Goal: Find specific page/section: Find specific page/section

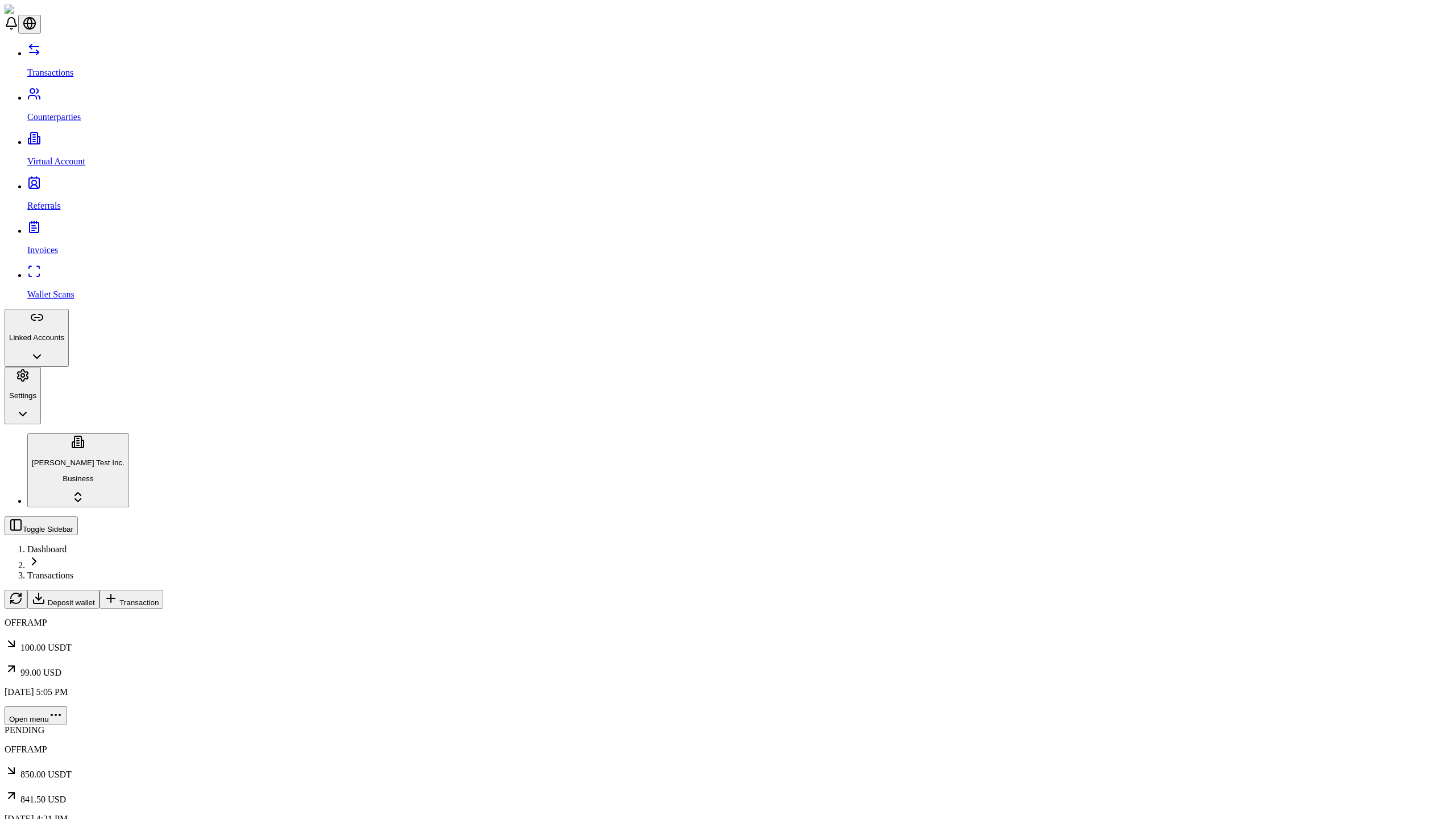
click at [159, 598] on span "Transaction" at bounding box center [139, 602] width 39 height 9
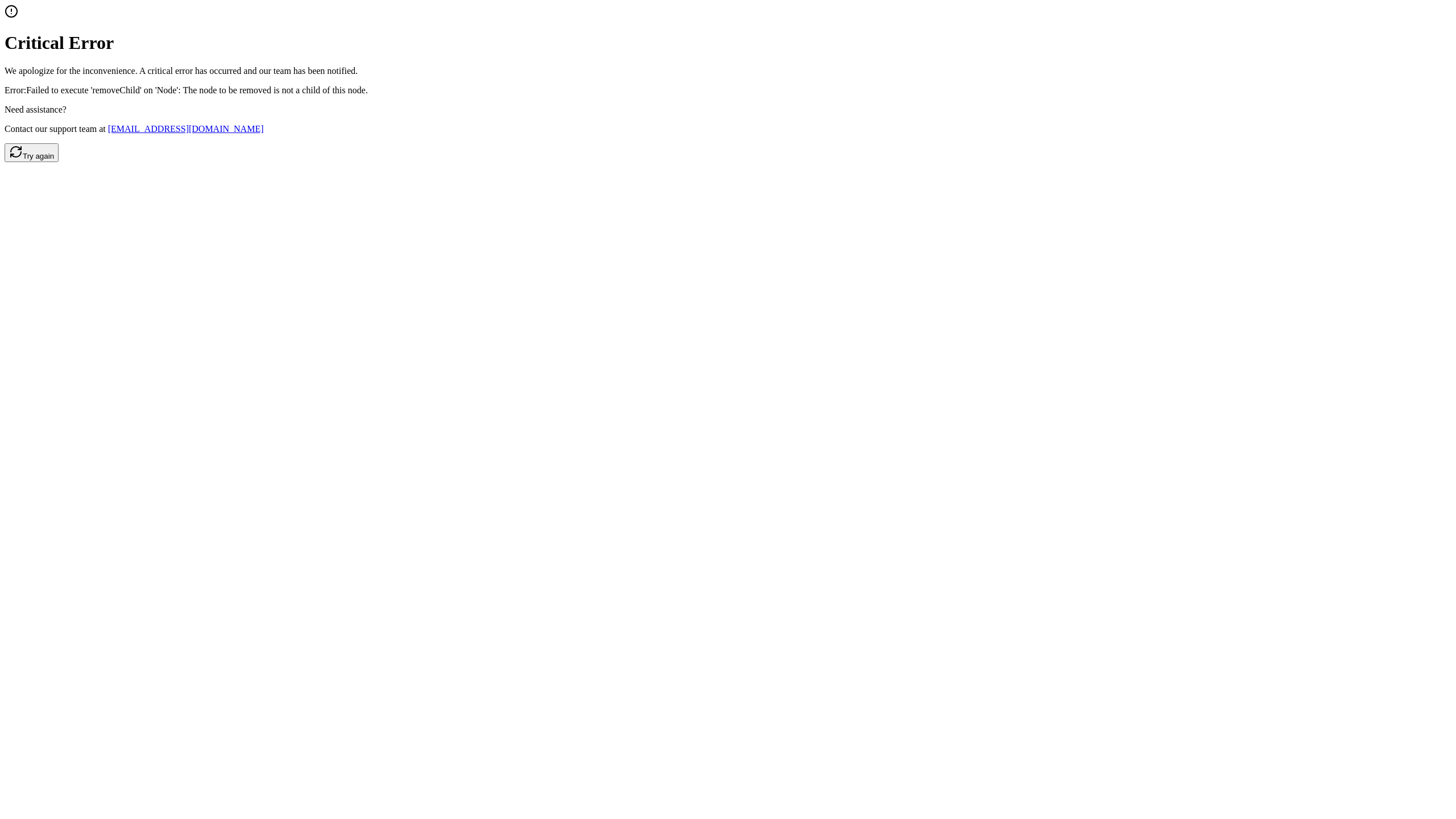
click at [59, 162] on button "Try again" at bounding box center [31, 153] width 54 height 19
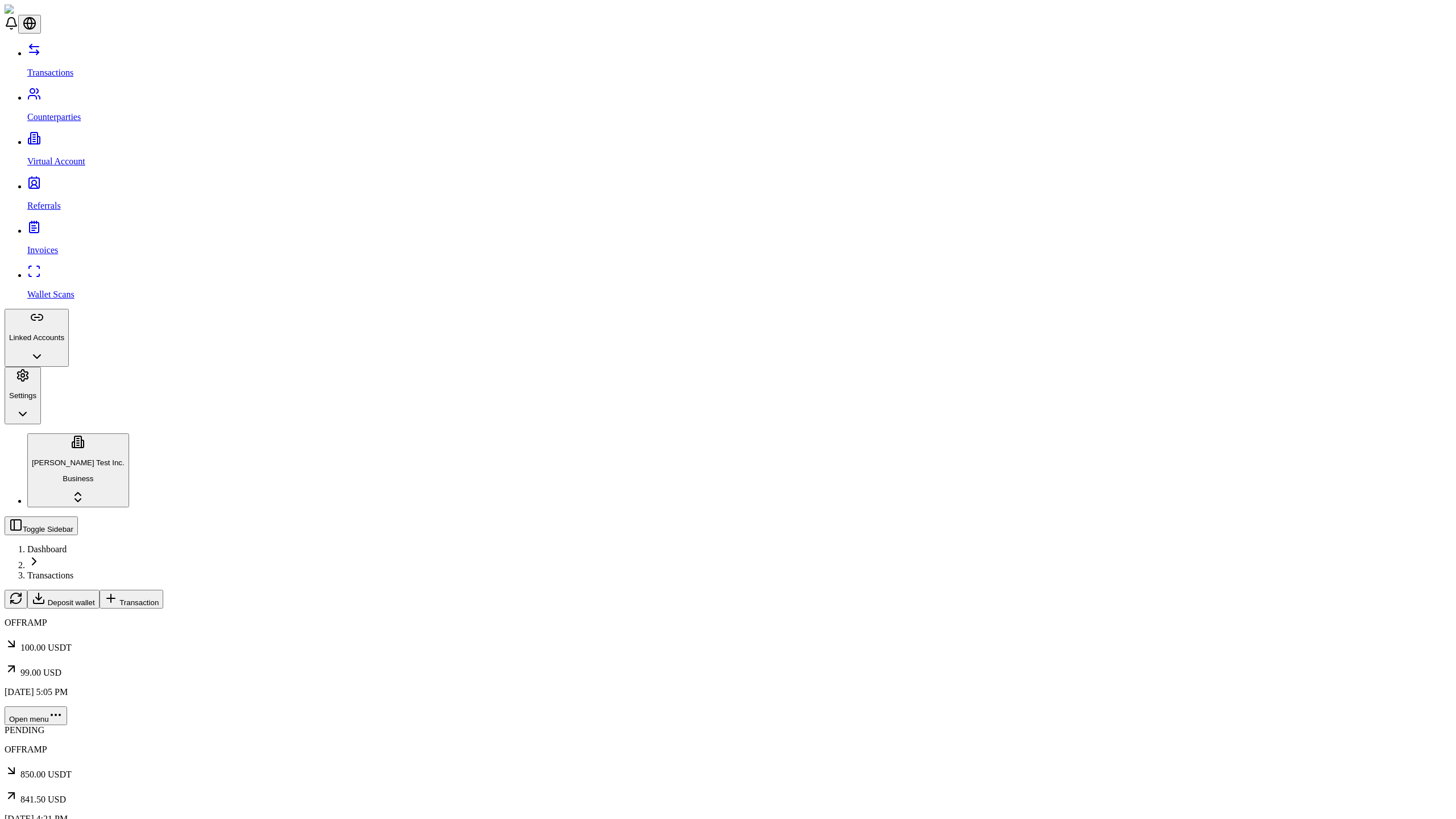
click at [159, 598] on span "Transaction" at bounding box center [139, 602] width 39 height 9
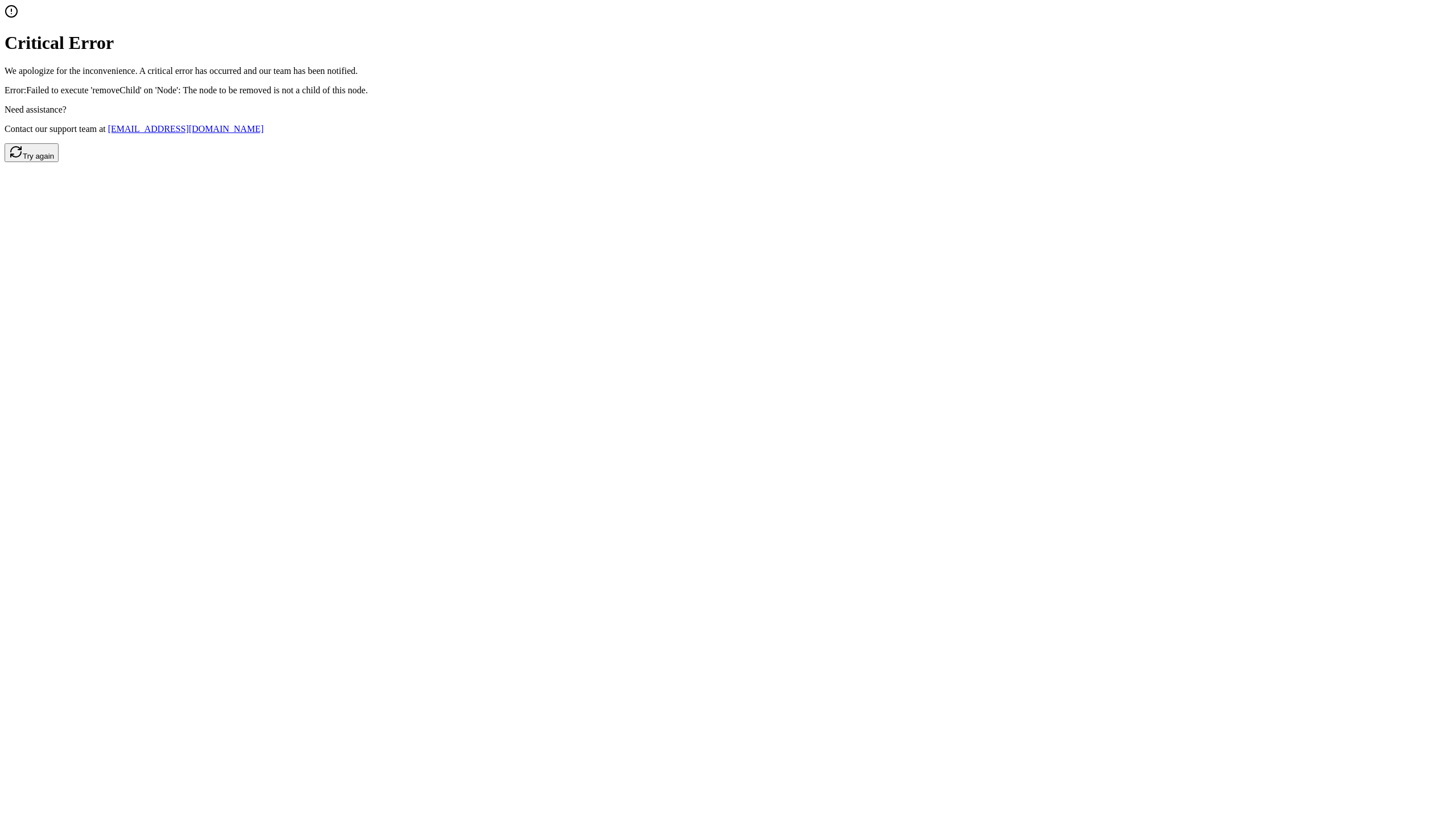
click at [59, 162] on button "Try again" at bounding box center [31, 153] width 54 height 19
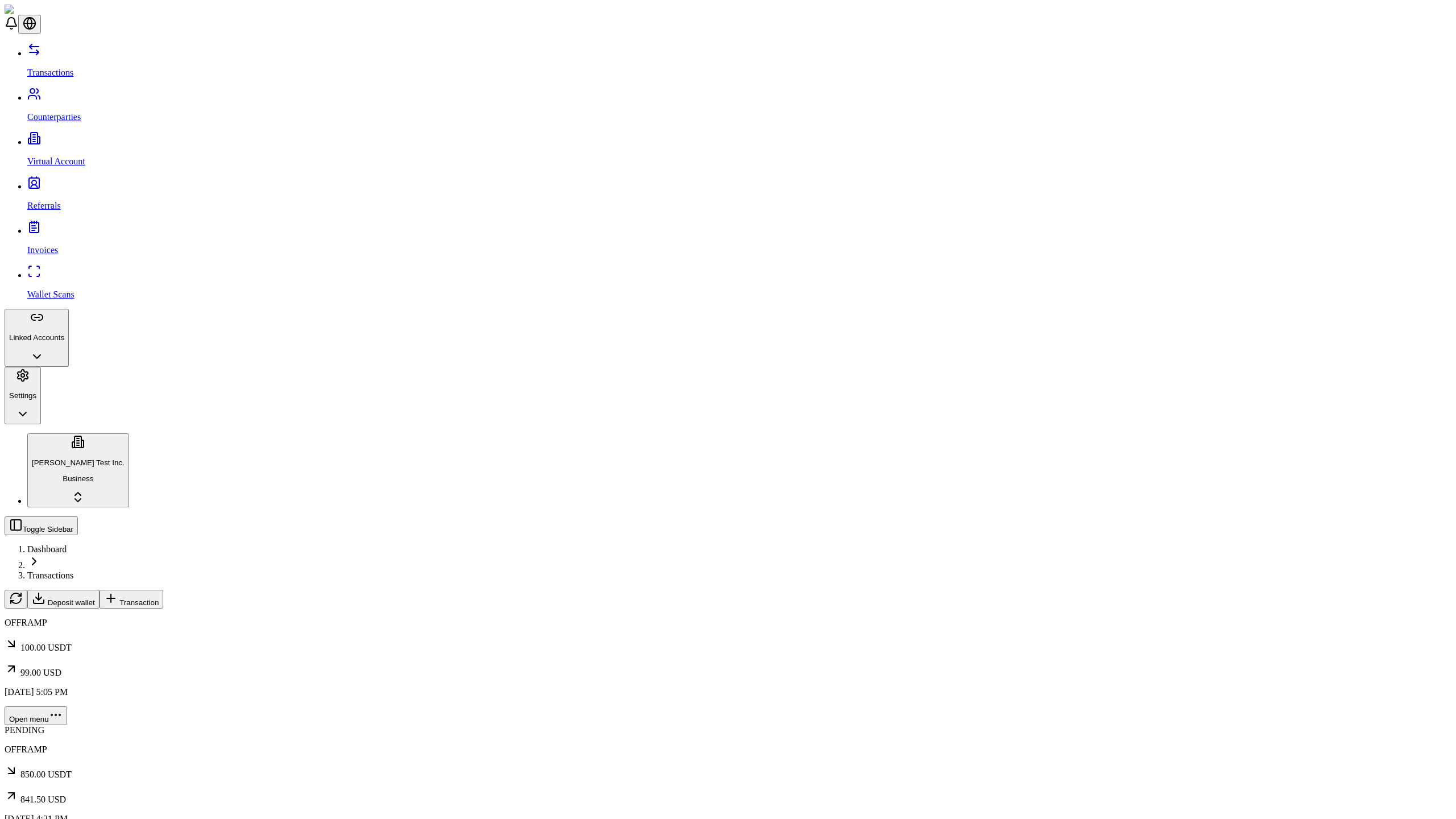
click at [159, 598] on span "Transaction" at bounding box center [139, 602] width 39 height 9
